Goal: Task Accomplishment & Management: Manage account settings

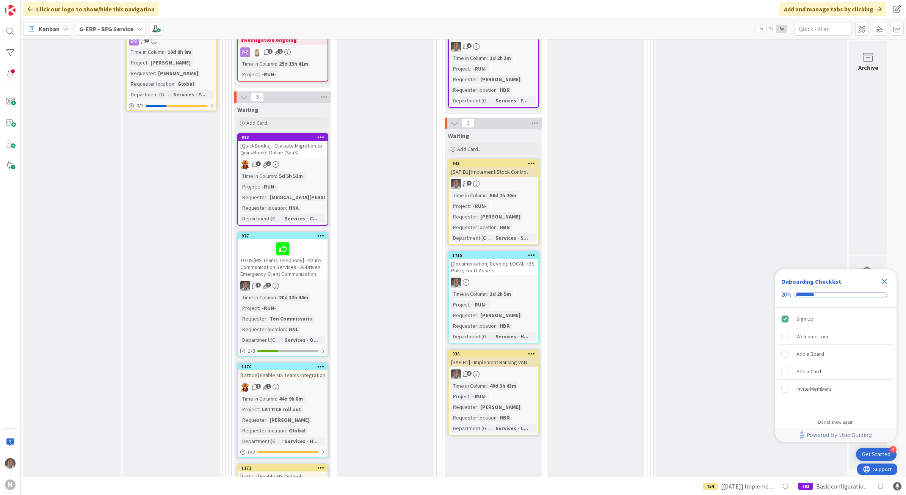
click at [304, 149] on div "[QuickBooks] - Evaluate Migration to QuickBooks Online (SaaS)" at bounding box center [282, 149] width 89 height 17
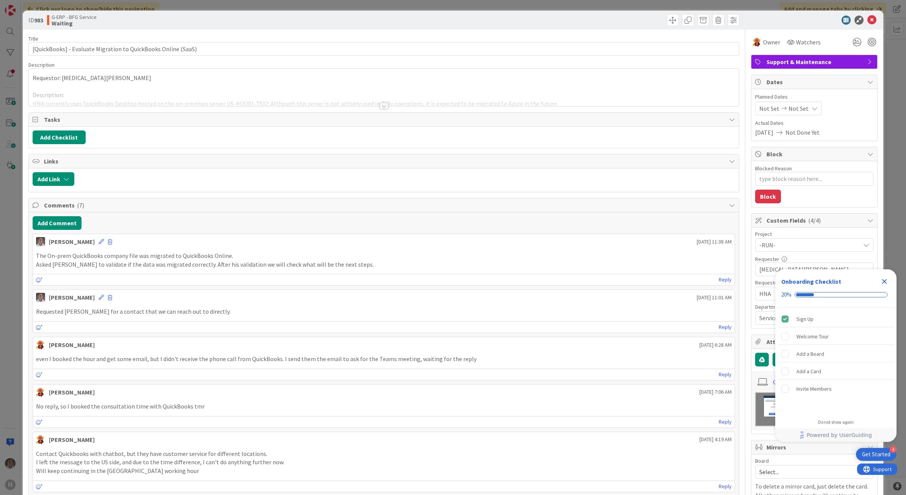
type textarea "x"
click at [50, 224] on button "Add Comment" at bounding box center [57, 223] width 49 height 14
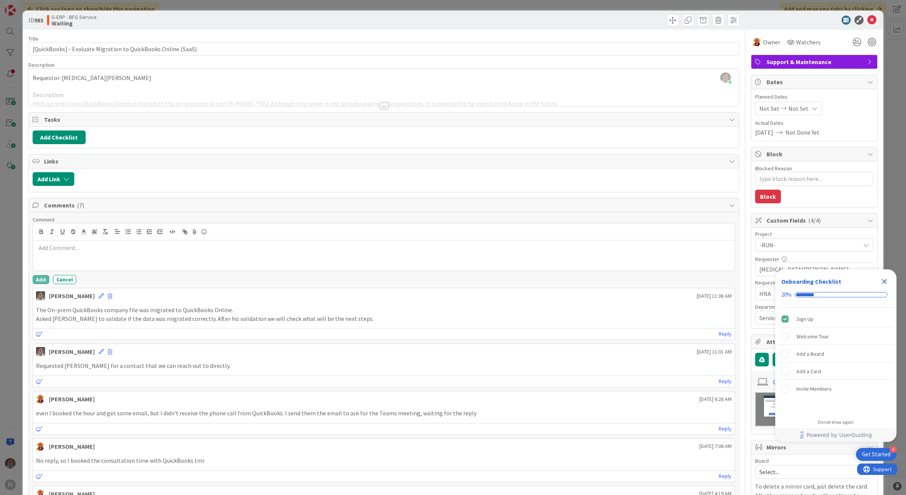
click at [98, 252] on p at bounding box center [384, 247] width 696 height 9
click at [221, 258] on p "Next step is to confirm whether we can decommission the Desktop version, or if …" at bounding box center [384, 256] width 696 height 9
click at [49, 281] on div "Add Cancel" at bounding box center [384, 279] width 703 height 9
click at [867, 16] on icon at bounding box center [871, 20] width 9 height 9
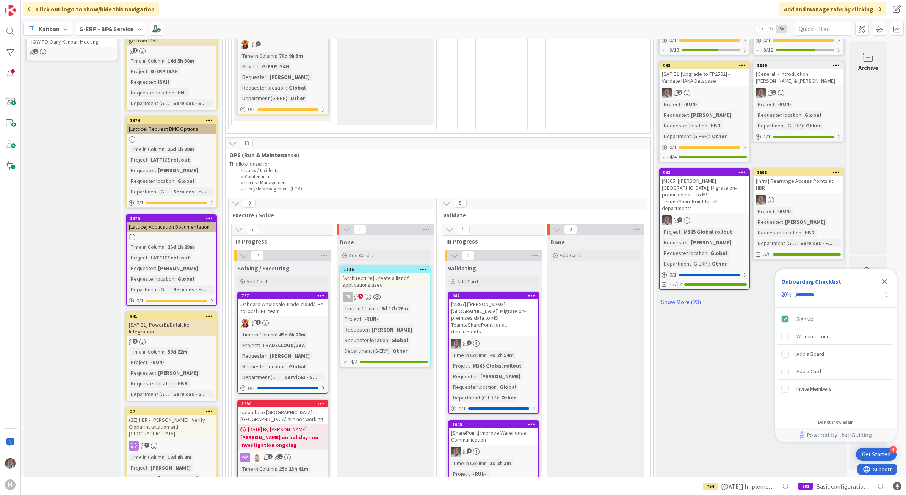
scroll to position [474, 0]
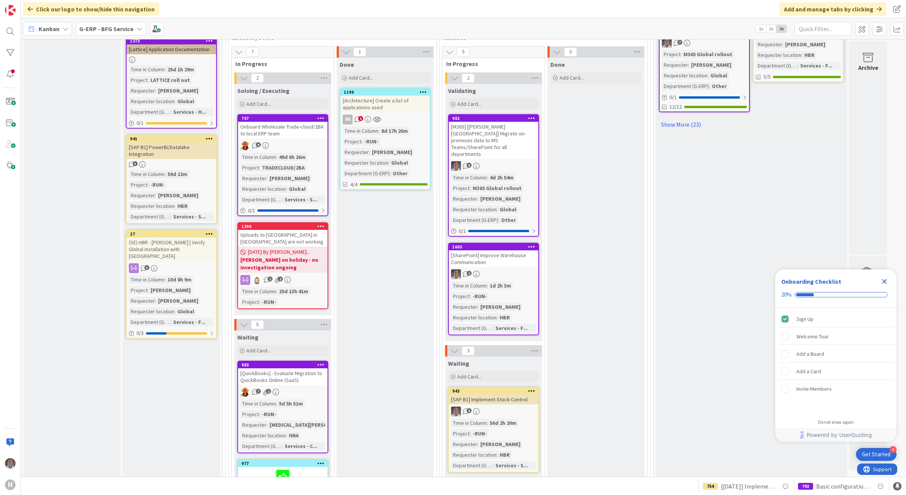
click at [882, 279] on icon "Close Checklist" at bounding box center [884, 281] width 5 height 5
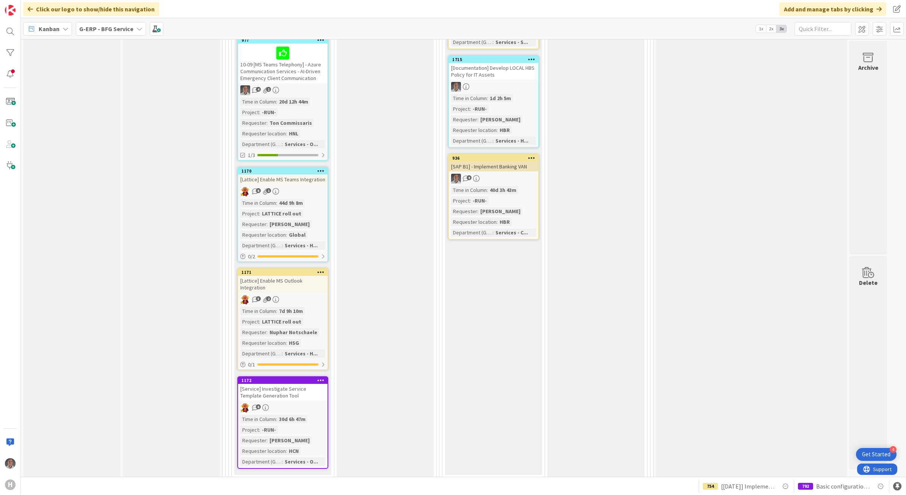
scroll to position [900, 0]
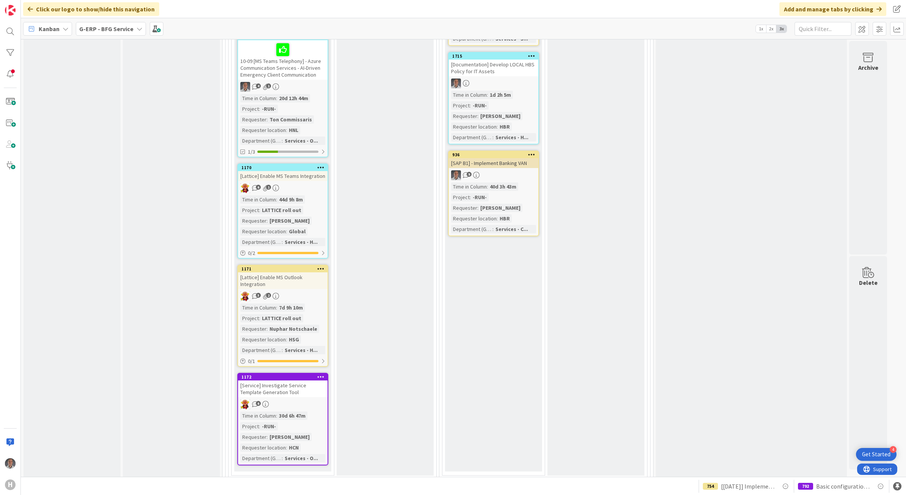
drag, startPoint x: 292, startPoint y: 381, endPoint x: 410, endPoint y: 381, distance: 118.3
click at [292, 381] on div "[Service] Investigate Service Template Generation Tool" at bounding box center [282, 388] width 89 height 17
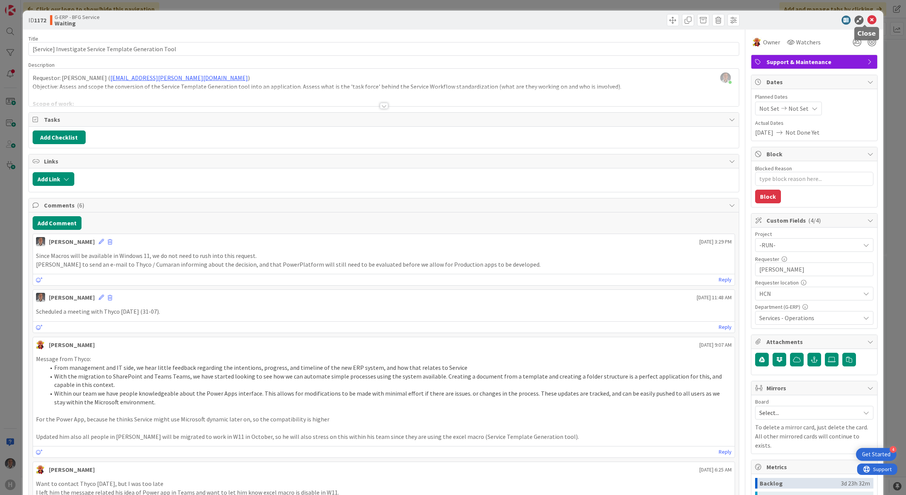
click at [867, 17] on icon at bounding box center [871, 20] width 9 height 9
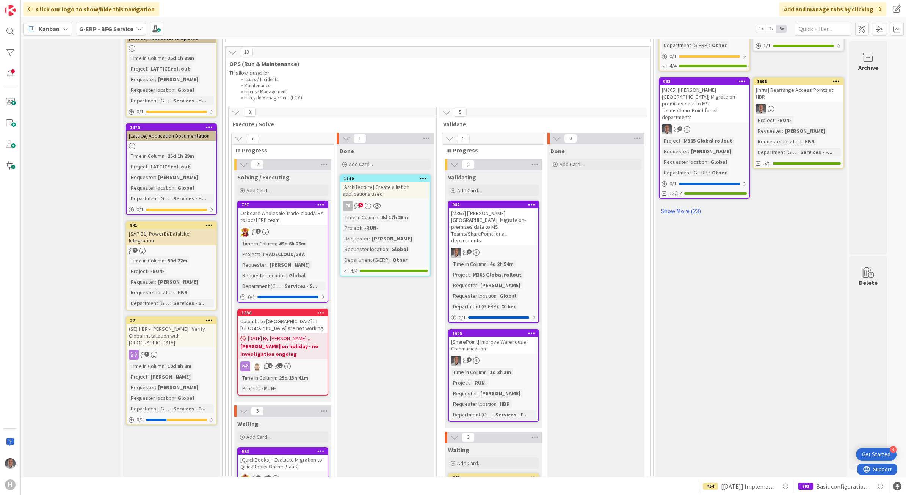
scroll to position [426, 0]
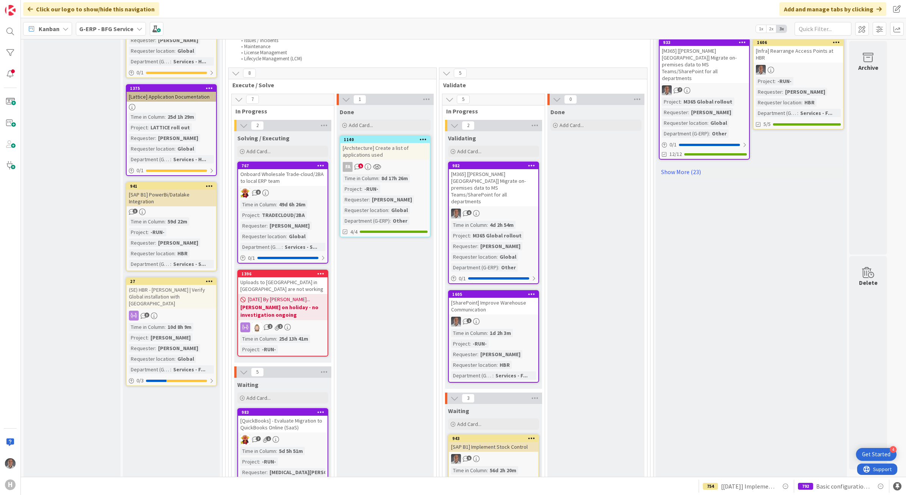
click at [136, 30] on icon at bounding box center [139, 29] width 6 height 6
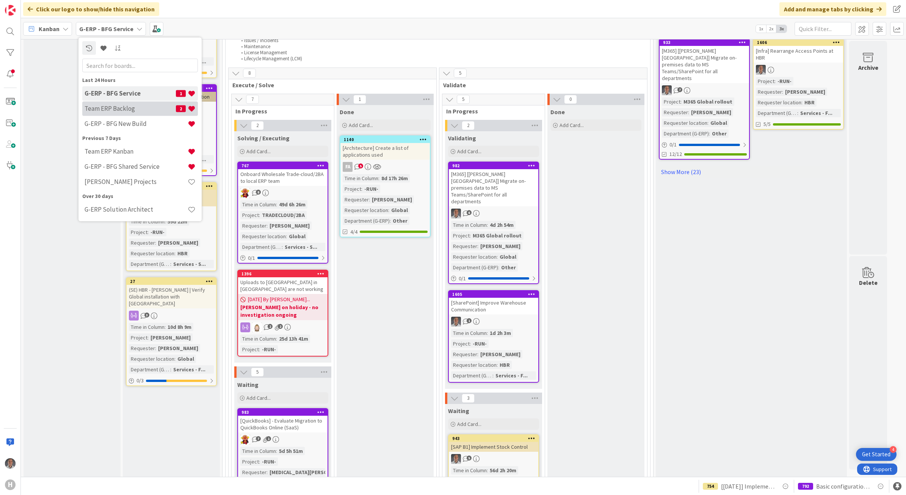
click at [135, 108] on h4 "Team ERP Backlog" at bounding box center [130, 109] width 91 height 8
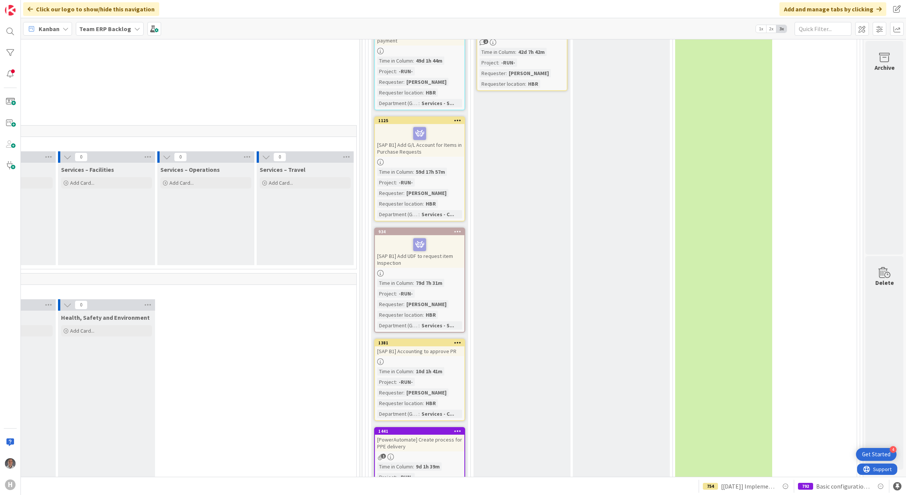
scroll to position [2795, 482]
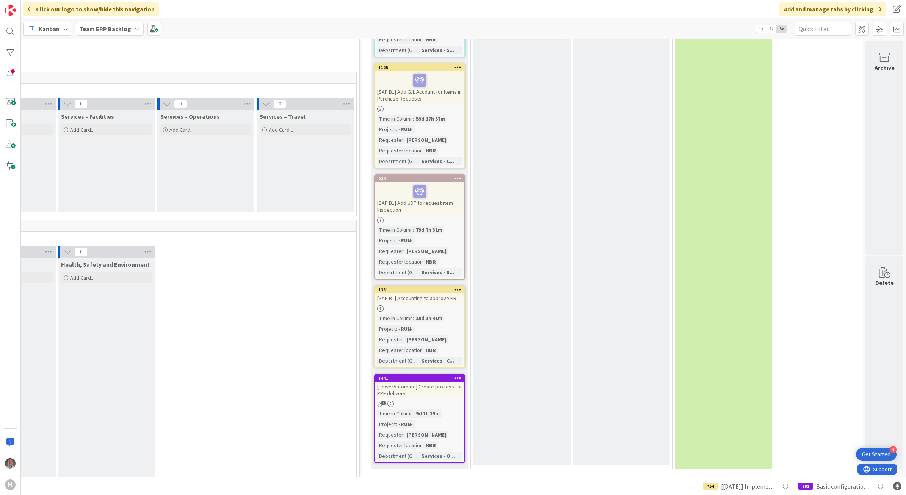
click at [425, 381] on div "[PowerAutomate] Create process for PPE delivery" at bounding box center [419, 389] width 89 height 17
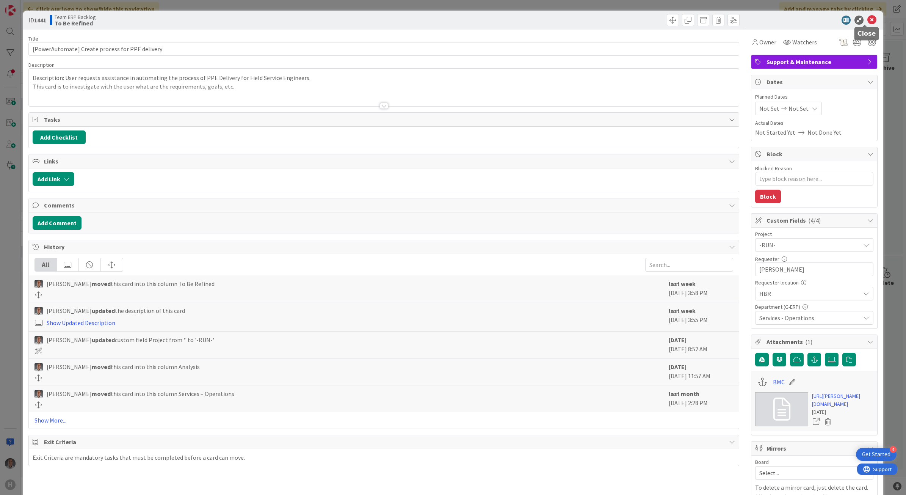
click at [867, 16] on icon at bounding box center [871, 20] width 9 height 9
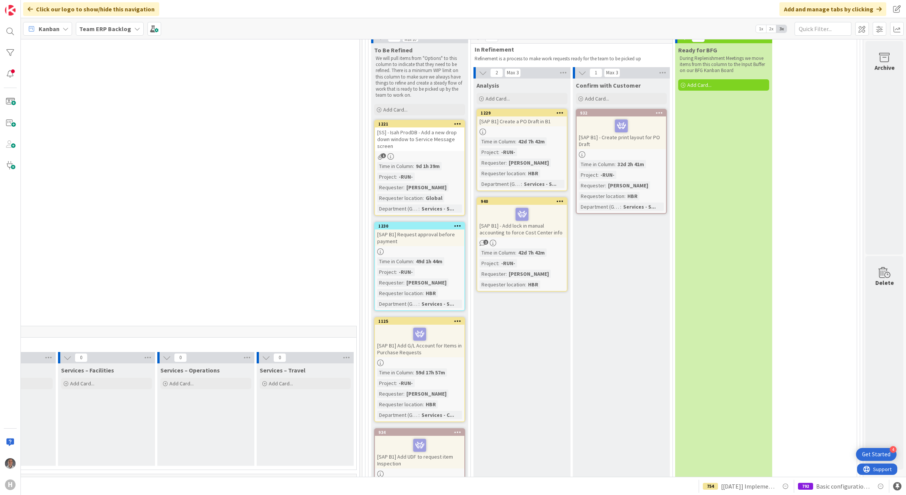
scroll to position [2558, 482]
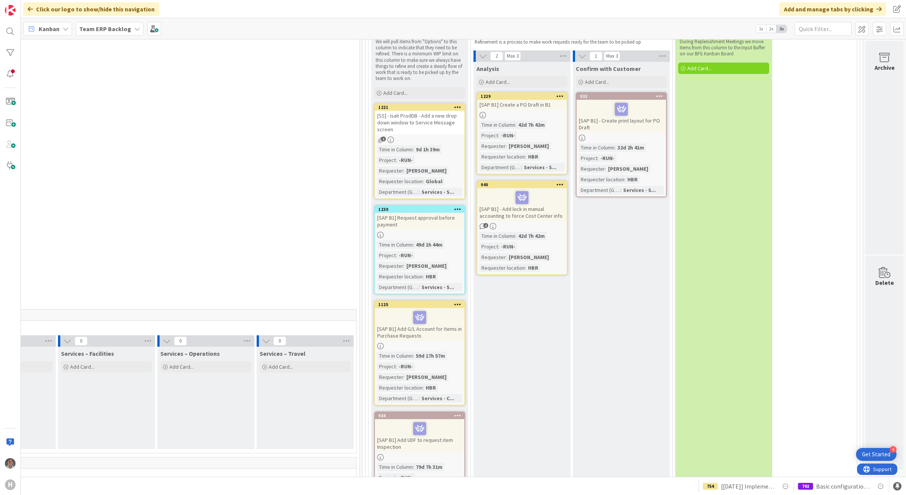
click at [414, 111] on div "[SS] - Isah ProdDB - Add a new drop down window to Service Message screen" at bounding box center [419, 122] width 89 height 23
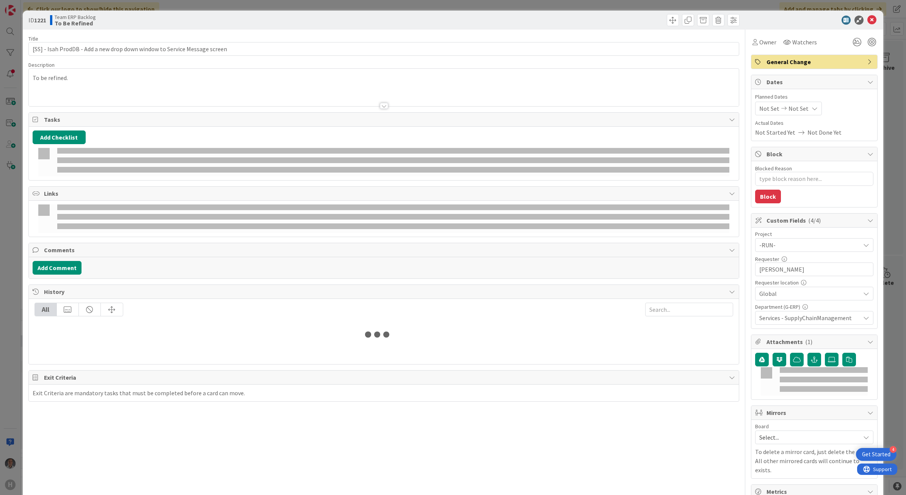
type textarea "x"
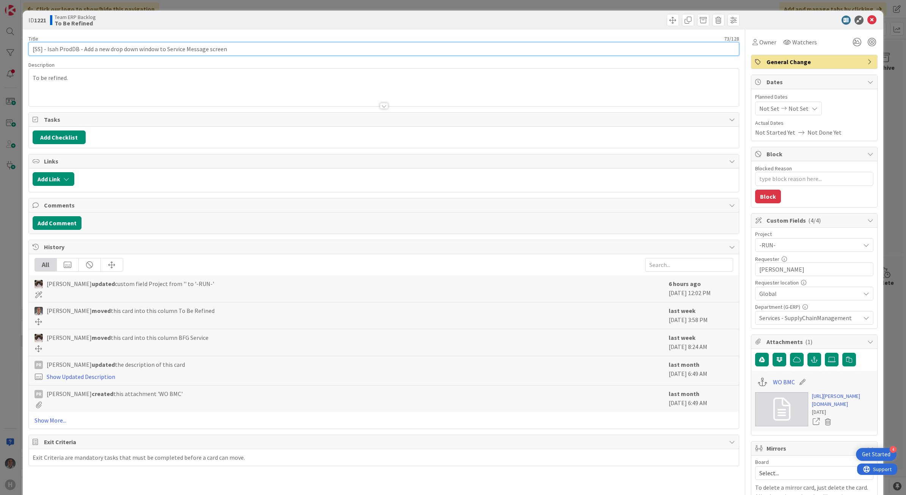
click at [36, 50] on input "[SS] - Isah ProdDB - Add a new drop down window to Service Message screen" at bounding box center [383, 49] width 711 height 14
type input "[Service] - Isah ProdDB - Add a new drop down window to Service Message screen"
type textarea "x"
click at [41, 50] on input "[Service] - Isah ProdDB - Add a new drop down window to Service Message screen" at bounding box center [383, 49] width 711 height 14
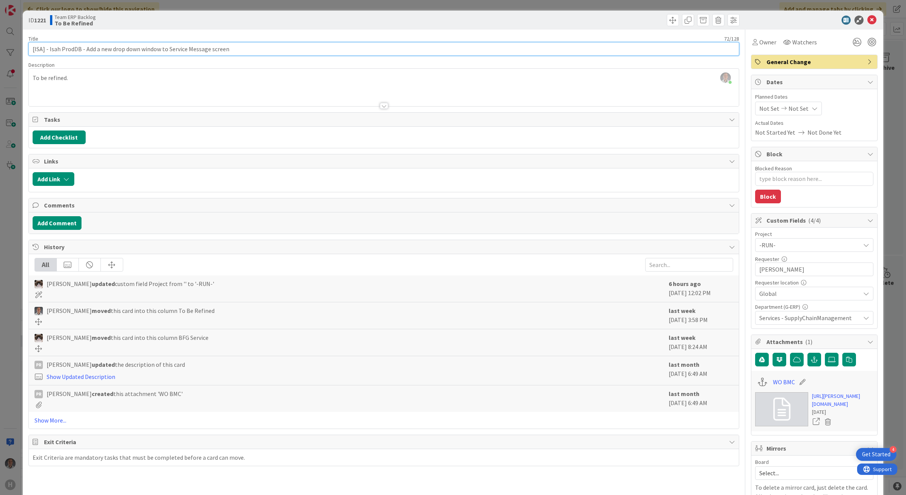
type input "[ISAH] - Isah ProdDB - Add a new drop down window to Service Message screen"
type textarea "x"
type input "[ISAH] - Isah ProdDB - Add a new drop down window to Service Message screen"
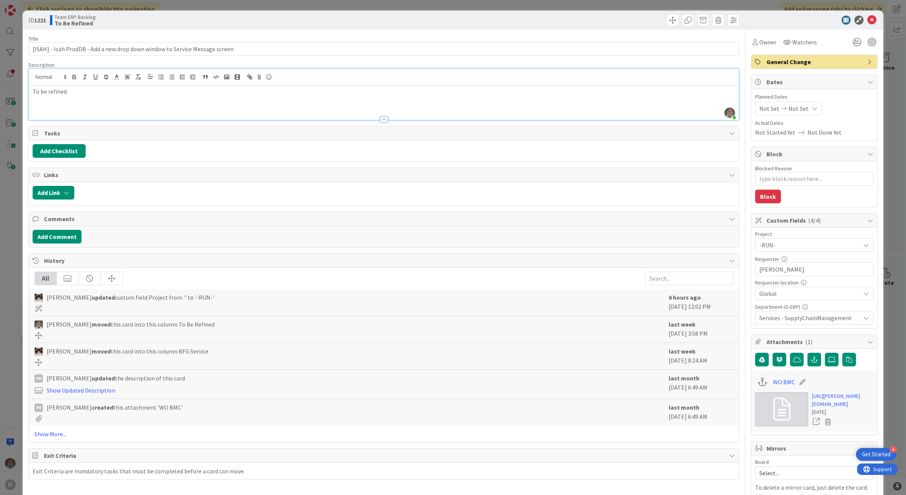
click at [216, 83] on div "Paulo Schwab just joined To be refined." at bounding box center [384, 94] width 710 height 51
click at [821, 404] on link "https://huisman-smartit.onbmc.com/smartit/app/#/workorder/AGGEFRDUJONBTASW0XM6S…" at bounding box center [842, 400] width 61 height 16
click at [287, 95] on div "To be refined." at bounding box center [384, 103] width 710 height 34
drag, startPoint x: 262, startPoint y: 94, endPoint x: 267, endPoint y: 97, distance: 5.6
click at [262, 94] on p "Description: User requests a new custom field in the Service Message where they…" at bounding box center [384, 91] width 703 height 9
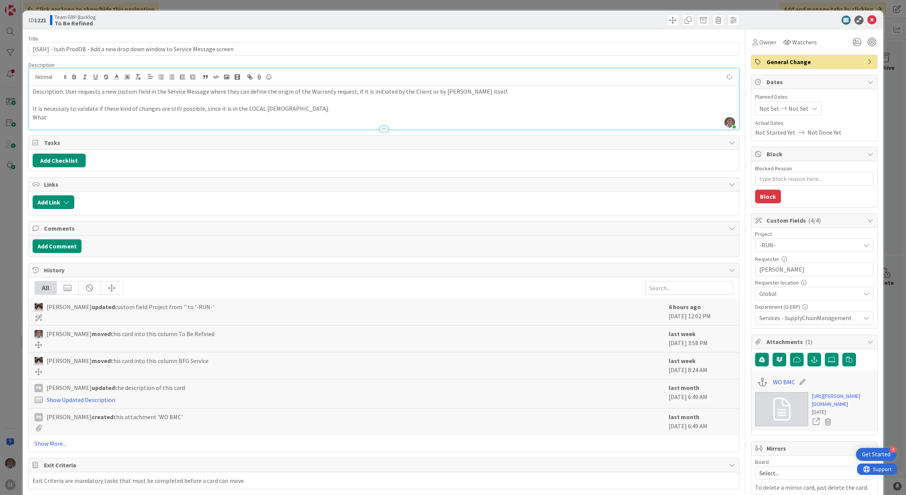
type textarea "x"
click at [867, 19] on icon at bounding box center [871, 20] width 9 height 9
